Goal: Complete application form: Complete application form

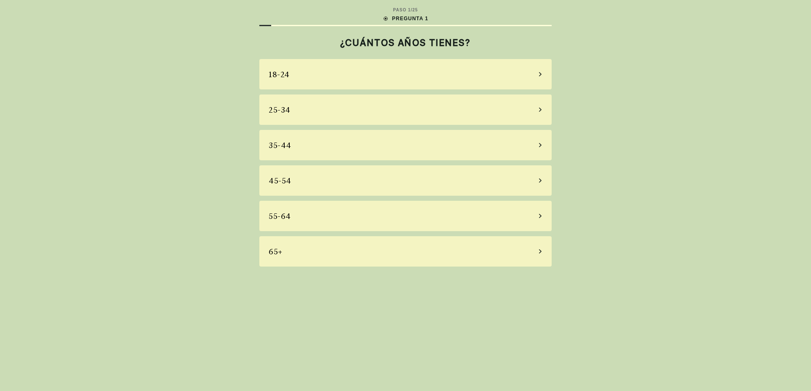
click at [344, 181] on div "45-54" at bounding box center [405, 181] width 292 height 30
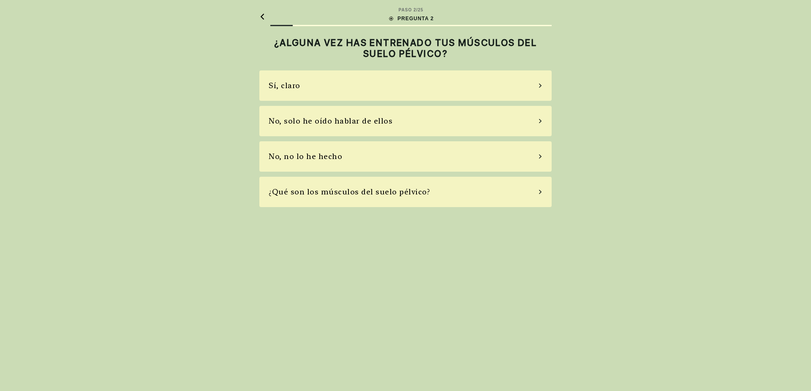
click at [357, 157] on div "No, no lo he hecho" at bounding box center [405, 156] width 292 height 30
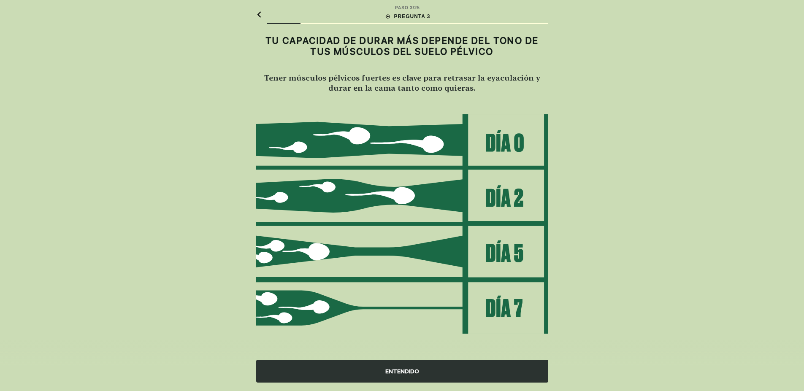
scroll to position [3, 0]
click at [402, 370] on div "ENTENDIDO" at bounding box center [402, 371] width 292 height 23
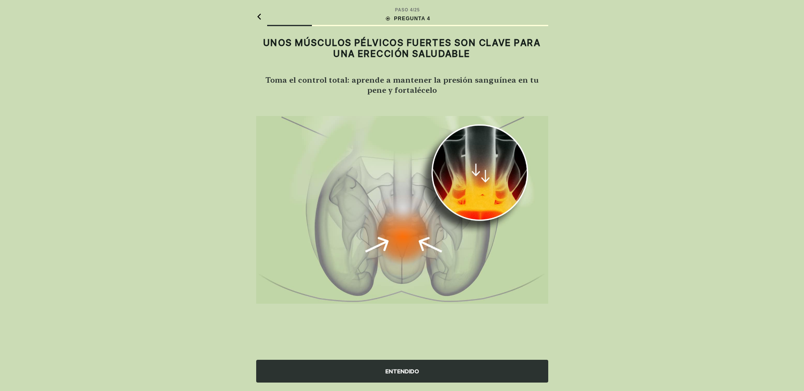
scroll to position [0, 0]
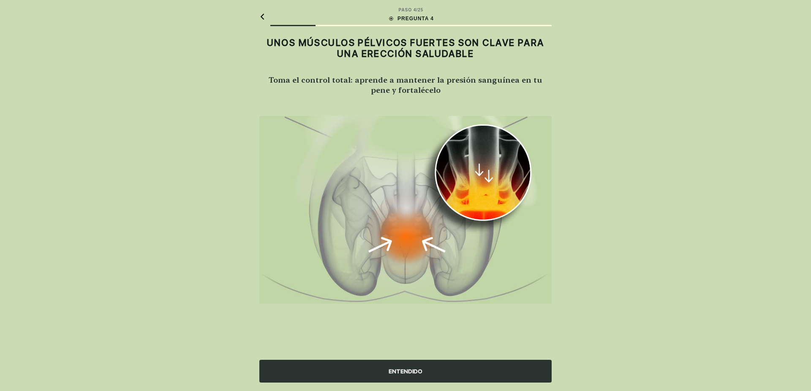
click at [407, 370] on div "ENTENDIDO" at bounding box center [405, 371] width 292 height 23
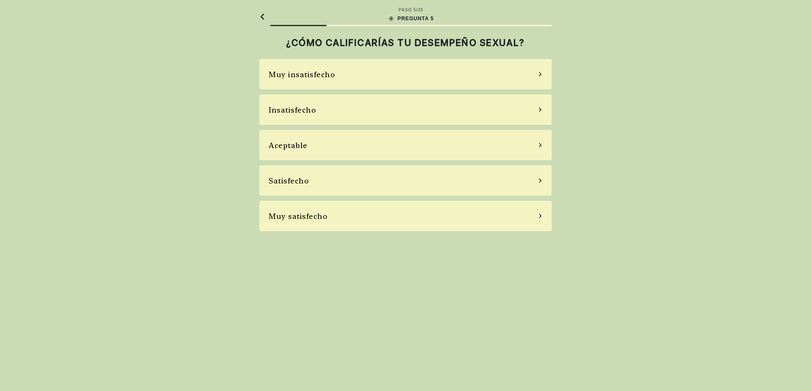
click at [374, 143] on div "Aceptable" at bounding box center [405, 145] width 292 height 30
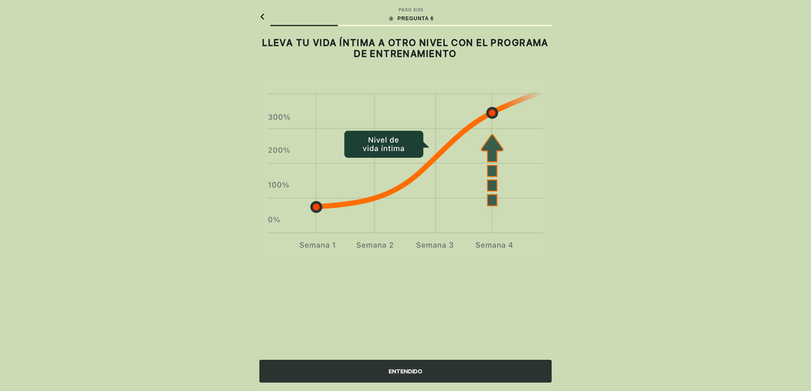
click at [403, 368] on div "ENTENDIDO" at bounding box center [405, 371] width 292 height 23
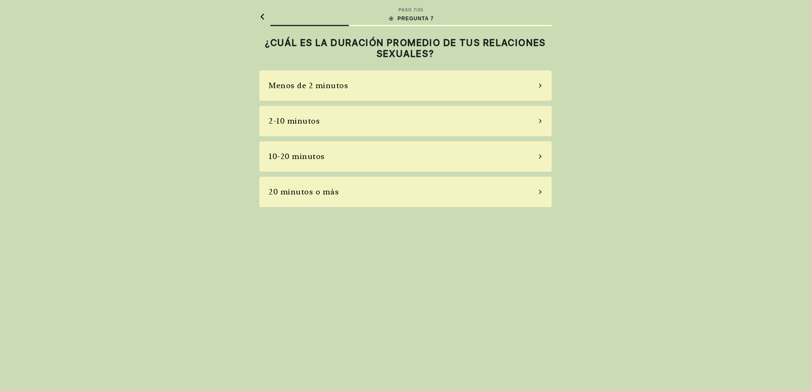
click at [411, 150] on div "10-20 minutos" at bounding box center [405, 156] width 292 height 30
click at [396, 120] on div "A veces" at bounding box center [405, 121] width 292 height 30
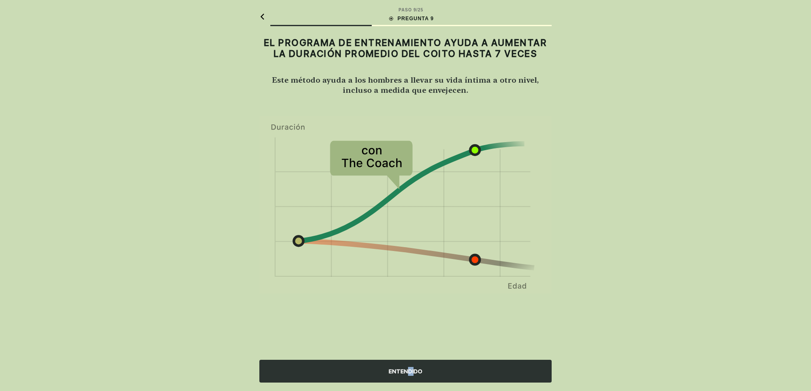
click at [413, 375] on div "ENTENDIDO" at bounding box center [405, 371] width 292 height 23
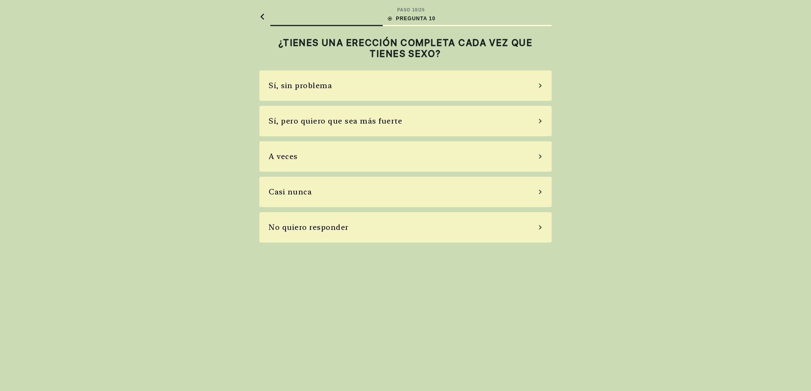
click at [427, 118] on div "Sí, pero quiero que sea más fuerte" at bounding box center [405, 121] width 292 height 30
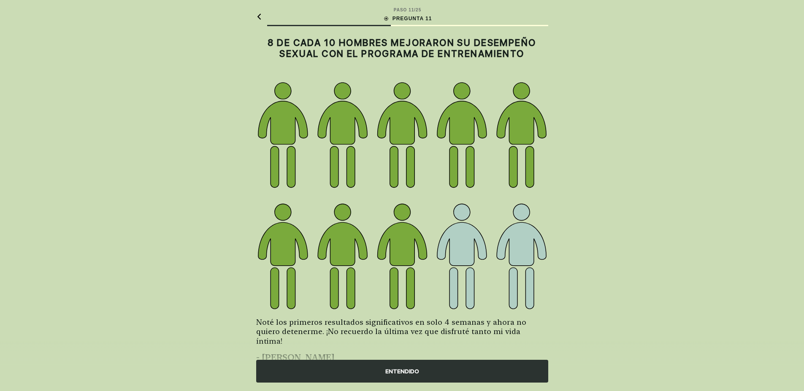
click at [404, 373] on div "ENTENDIDO" at bounding box center [402, 371] width 292 height 23
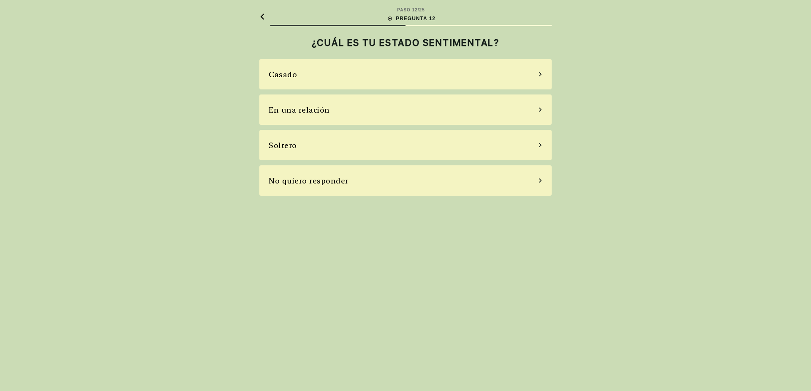
click at [352, 154] on div "Soltero" at bounding box center [405, 145] width 292 height 30
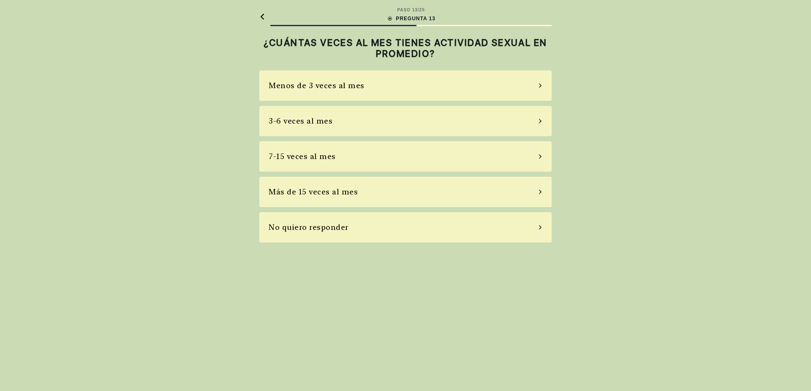
click at [304, 123] on div "3-6 veces al mes" at bounding box center [301, 120] width 64 height 11
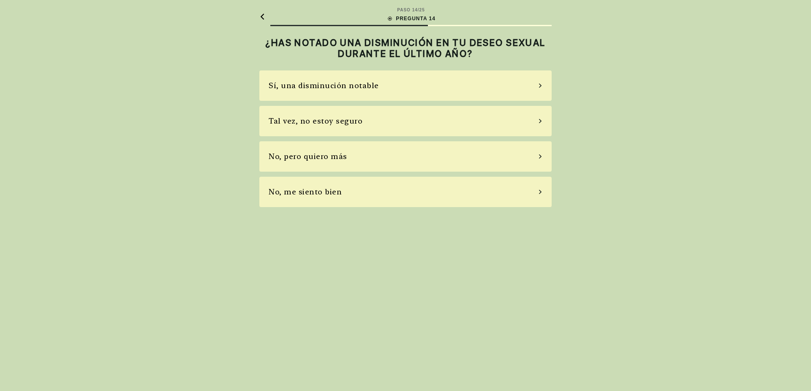
click at [419, 85] on div "Sí, una disminución notable" at bounding box center [405, 86] width 292 height 30
click at [418, 115] on div "Sí, uso pastillas de vez en cuando" at bounding box center [405, 121] width 292 height 30
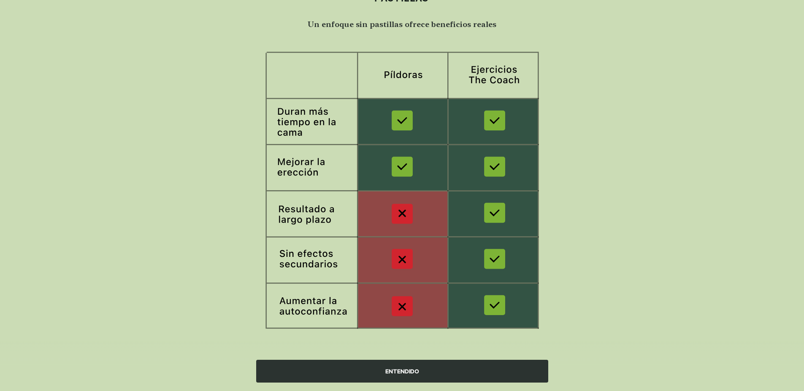
scroll to position [57, 0]
click at [391, 373] on div "ENTENDIDO" at bounding box center [402, 371] width 292 height 23
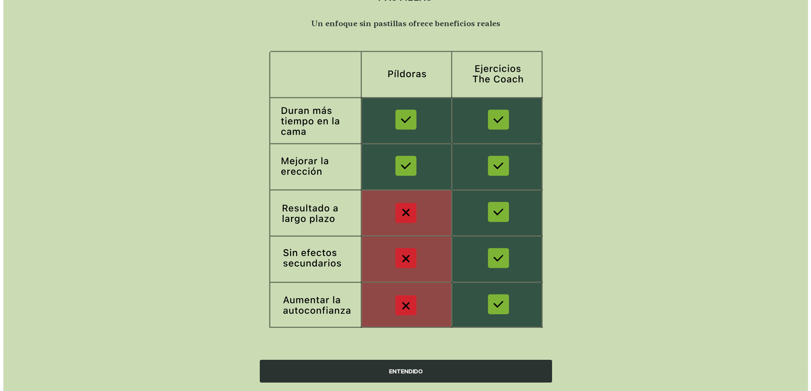
scroll to position [0, 0]
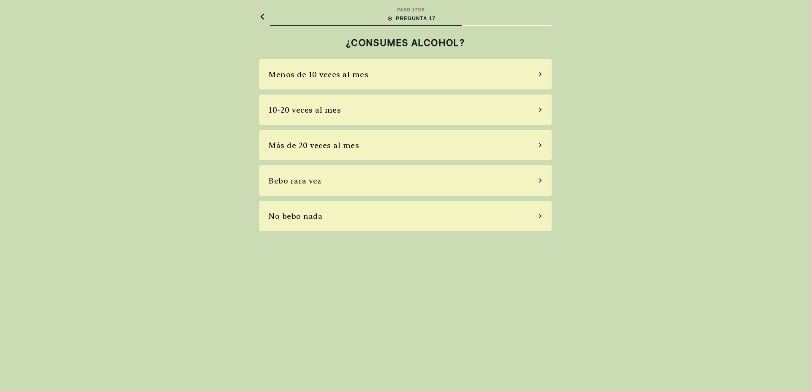
click at [407, 107] on div "10-20 veces al mes" at bounding box center [405, 110] width 292 height 30
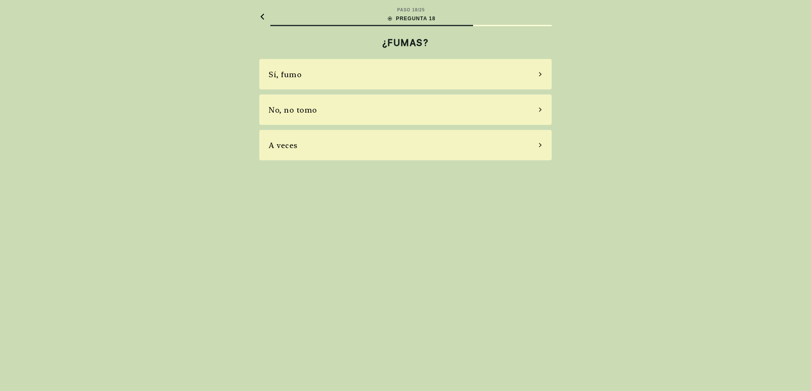
click at [342, 139] on div "A veces" at bounding box center [405, 145] width 292 height 30
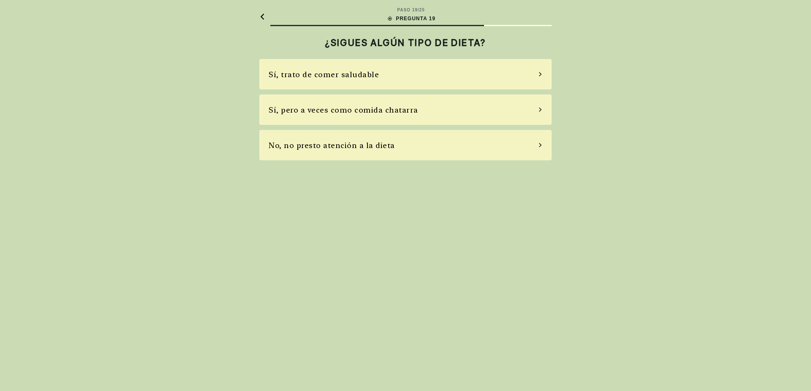
click at [399, 144] on div "No, no presto atención a la dieta" at bounding box center [405, 145] width 292 height 30
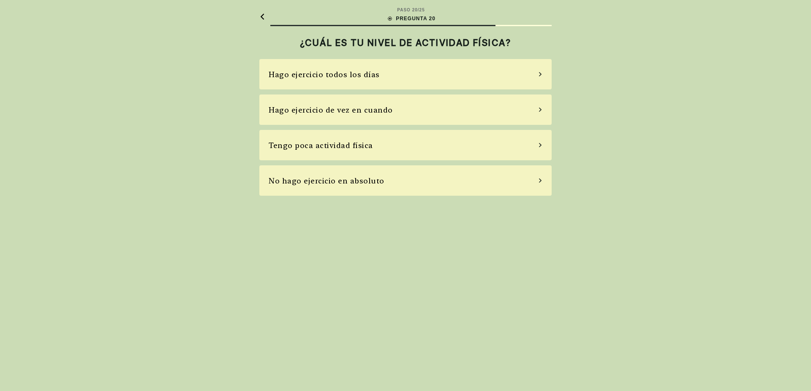
click at [383, 106] on div "Hago ejercicio de vez en cuando" at bounding box center [331, 109] width 124 height 11
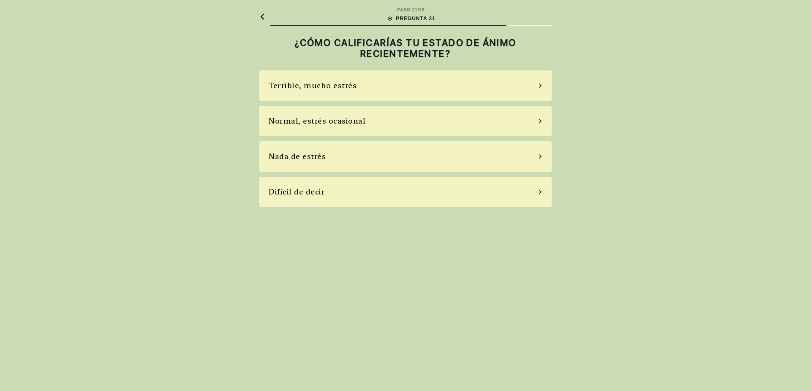
click at [395, 124] on div "Normal, estrés ocasional" at bounding box center [405, 121] width 292 height 30
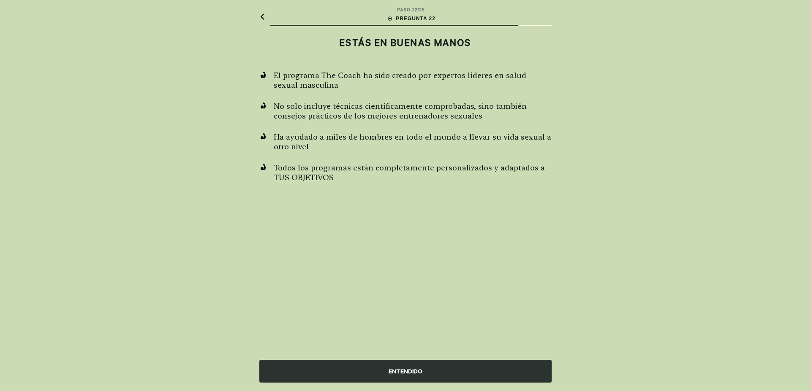
click at [401, 370] on div "ENTENDIDO" at bounding box center [405, 371] width 292 height 23
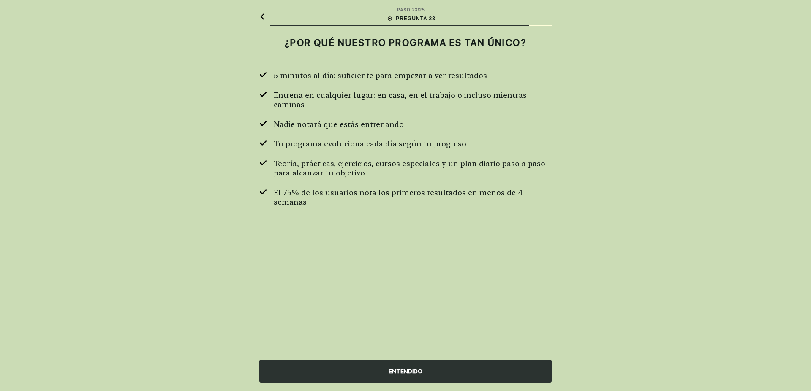
click at [402, 370] on div "ENTENDIDO" at bounding box center [405, 371] width 292 height 23
